Goal: Task Accomplishment & Management: Use online tool/utility

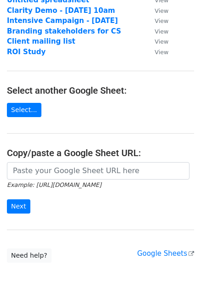
scroll to position [92, 0]
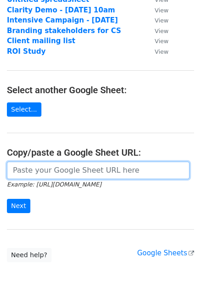
click at [56, 164] on input "url" at bounding box center [98, 170] width 182 height 17
paste input "https://docs.google.com/spreadsheets/d/1iT-dJIfaPcKV6WjGemt8JvyOOtDfIh23aCzYk41…"
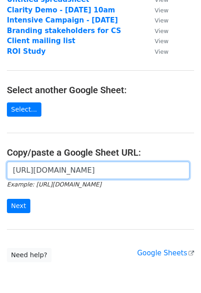
scroll to position [0, 197]
type input "https://docs.google.com/spreadsheets/d/1iT-dJIfaPcKV6WjGemt8JvyOOtDfIh23aCzYk41…"
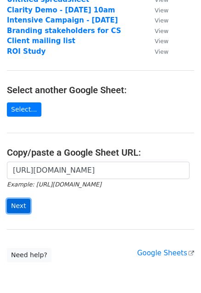
click at [24, 201] on input "Next" at bounding box center [18, 206] width 23 height 14
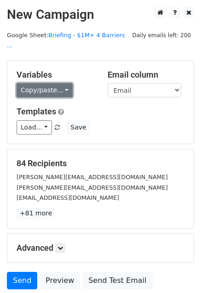
click at [56, 83] on link "Copy/paste..." at bounding box center [45, 90] width 56 height 14
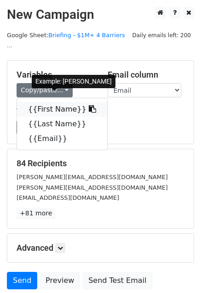
click at [53, 102] on link "{{First Name}}" at bounding box center [62, 109] width 90 height 15
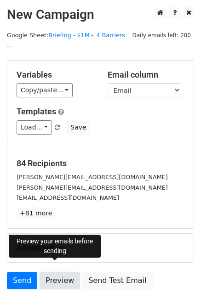
click at [62, 272] on link "Preview" at bounding box center [60, 280] width 40 height 17
click at [53, 272] on link "Preview" at bounding box center [60, 280] width 40 height 17
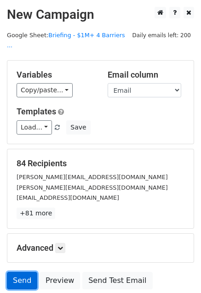
click at [25, 272] on link "Send" at bounding box center [22, 280] width 30 height 17
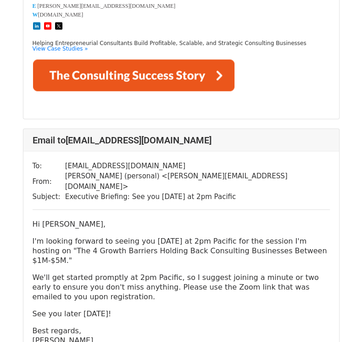
scroll to position [781, 0]
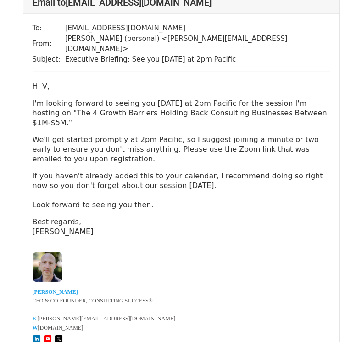
scroll to position [827, 0]
